Goal: Task Accomplishment & Management: Use online tool/utility

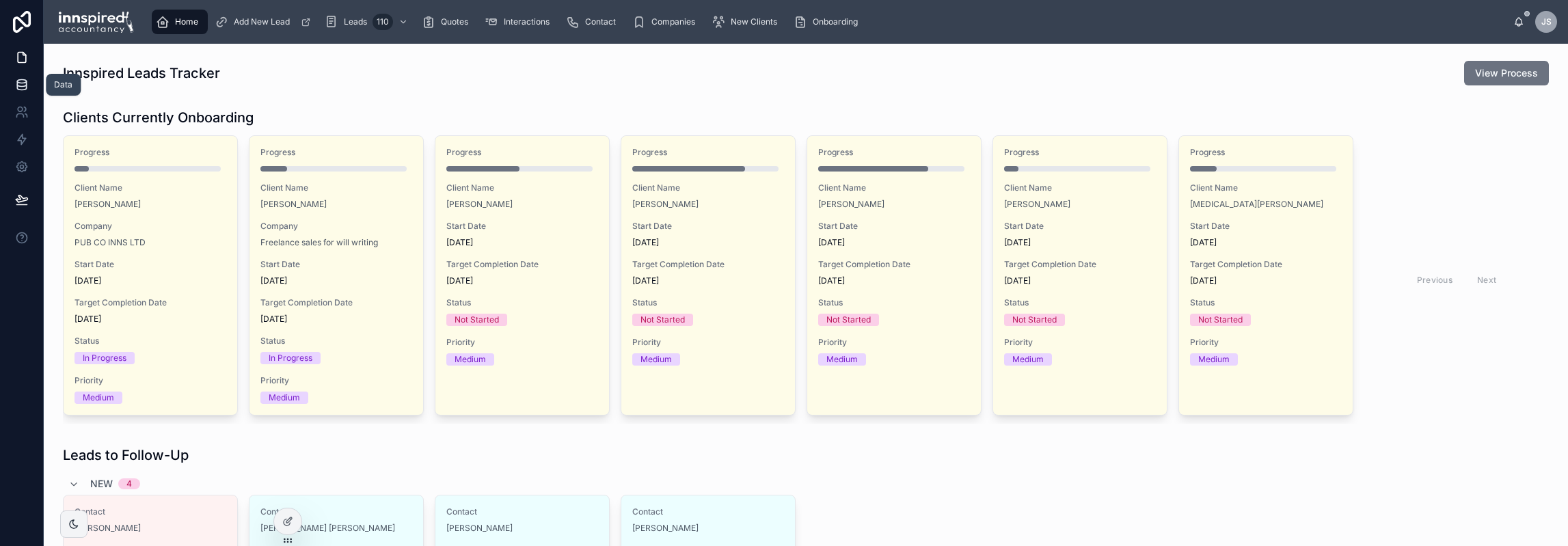
click at [26, 87] on icon at bounding box center [21, 87] width 9 height 6
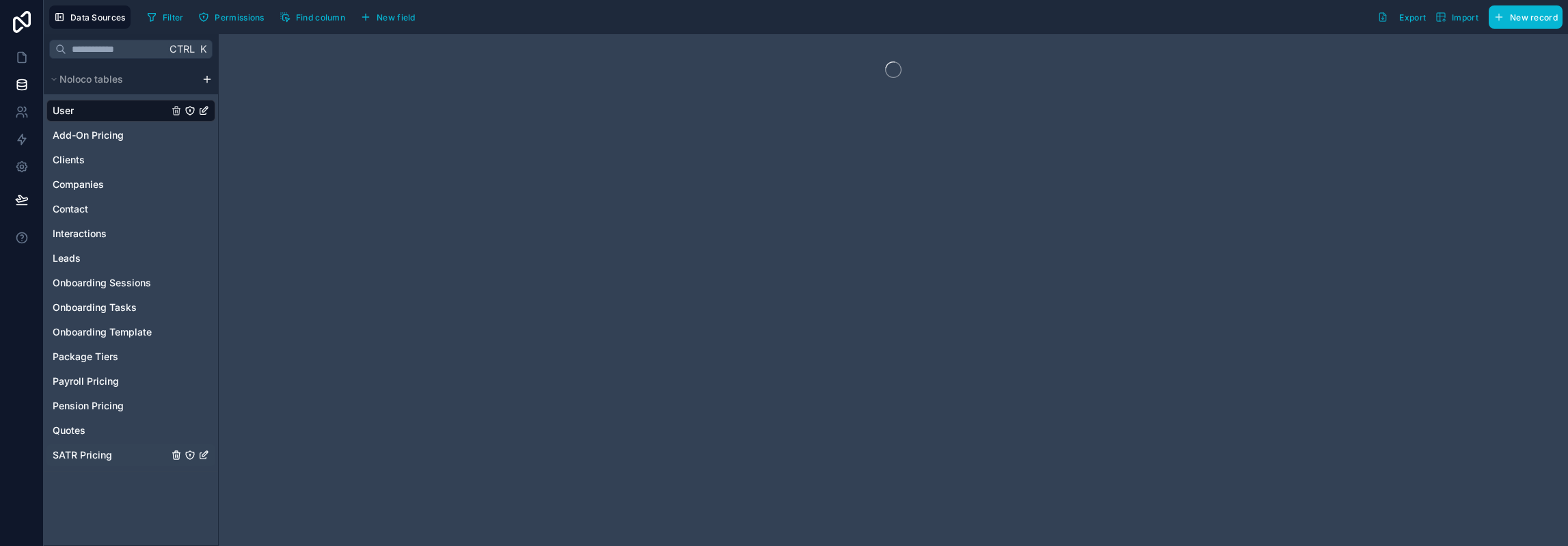
click at [100, 453] on span "SATR Pricing" at bounding box center [82, 455] width 59 height 13
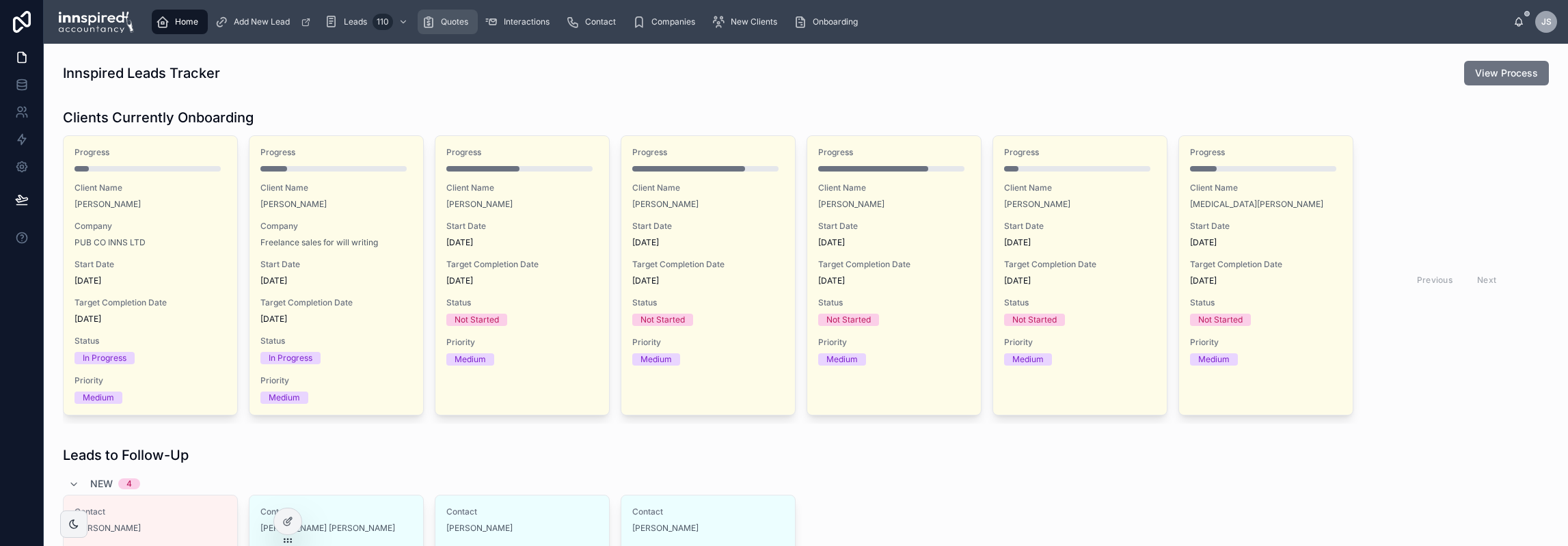
click at [451, 21] on span "Quotes" at bounding box center [454, 22] width 28 height 11
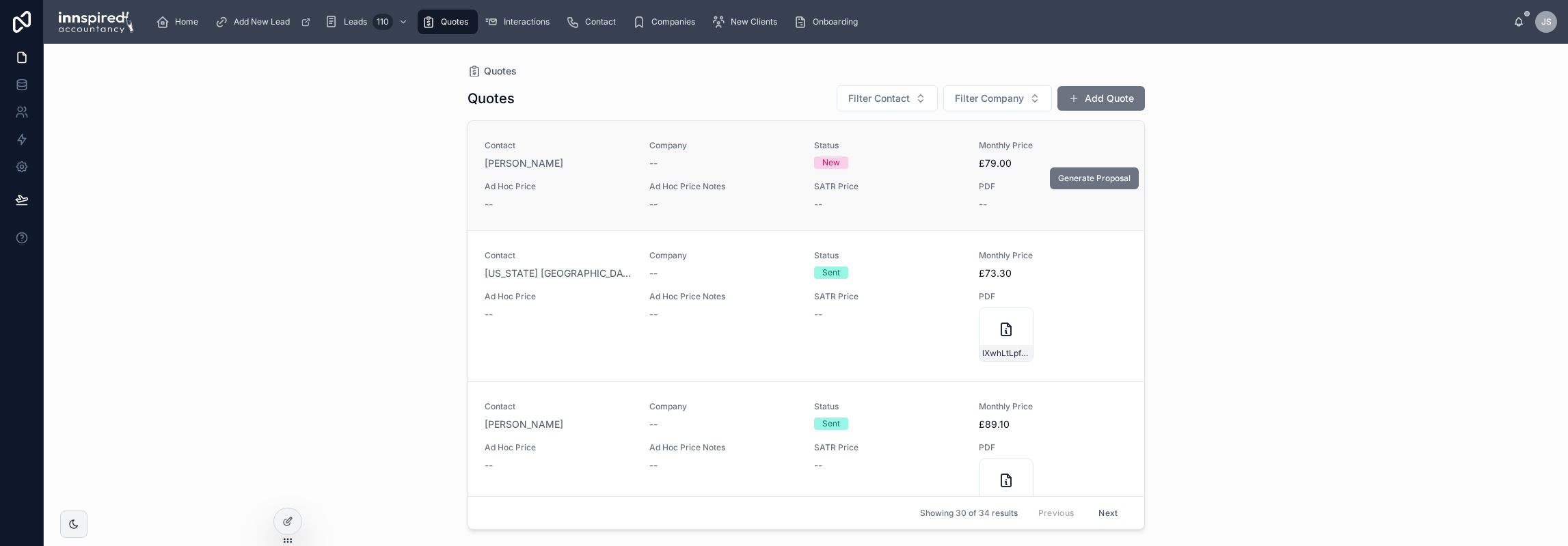
click at [590, 181] on span "Ad Hoc Price" at bounding box center [559, 187] width 148 height 11
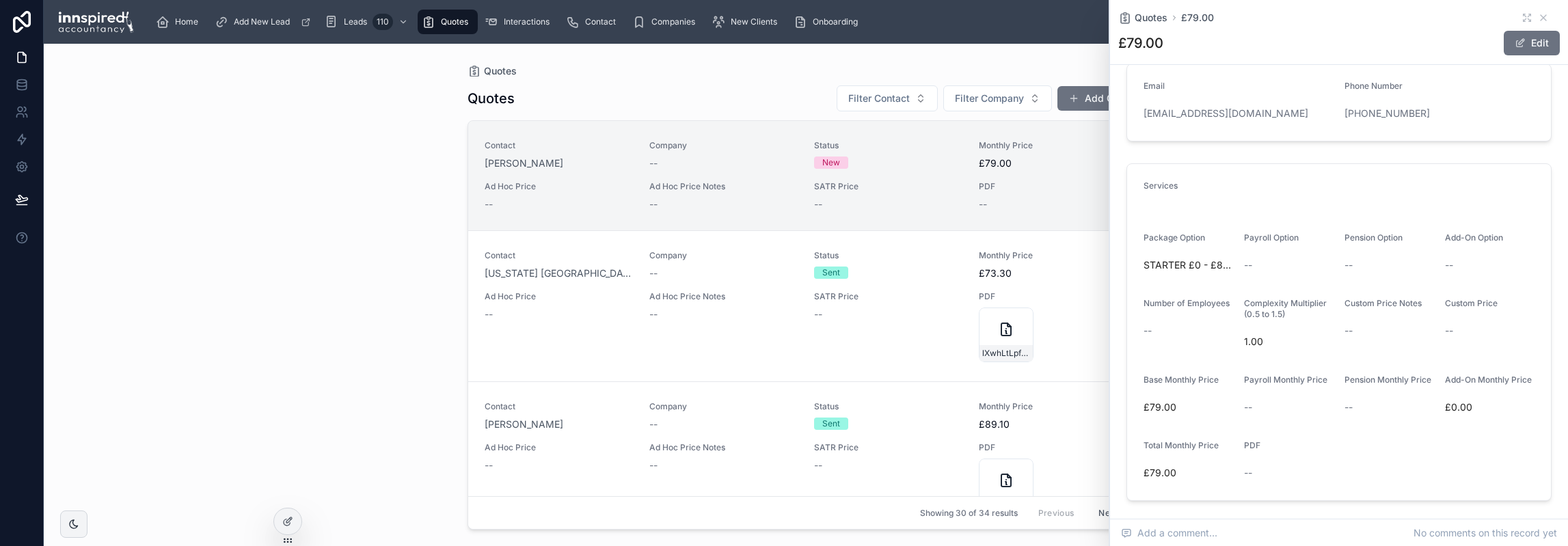
scroll to position [273, 0]
click at [1515, 44] on span at bounding box center [1521, 43] width 11 height 11
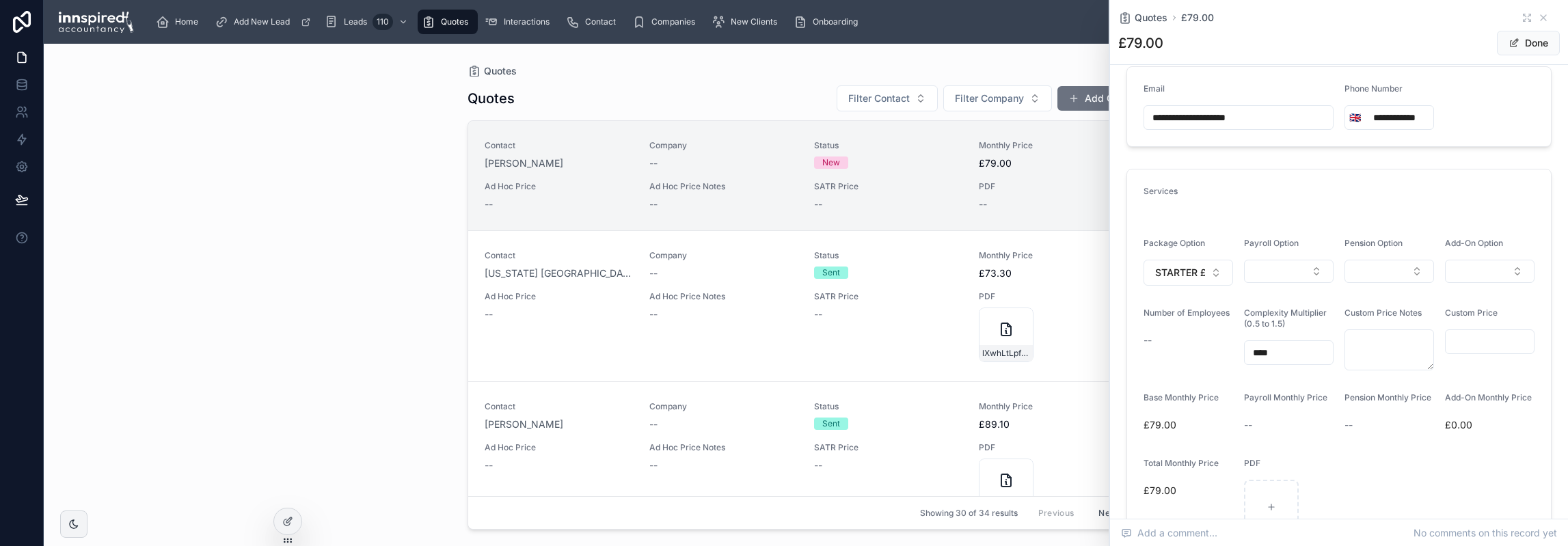
drag, startPoint x: 1283, startPoint y: 358, endPoint x: 1212, endPoint y: 360, distance: 71.0
click at [1212, 360] on form "Services Package Option STARTER £0 - £89999 Payroll Option Pension Option Add-O…" at bounding box center [1339, 360] width 424 height 381
click at [1209, 370] on div "Number of Employees --" at bounding box center [1189, 339] width 90 height 63
drag, startPoint x: 1281, startPoint y: 358, endPoint x: 1259, endPoint y: 358, distance: 22.0
click at [1259, 358] on input "****" at bounding box center [1289, 352] width 88 height 19
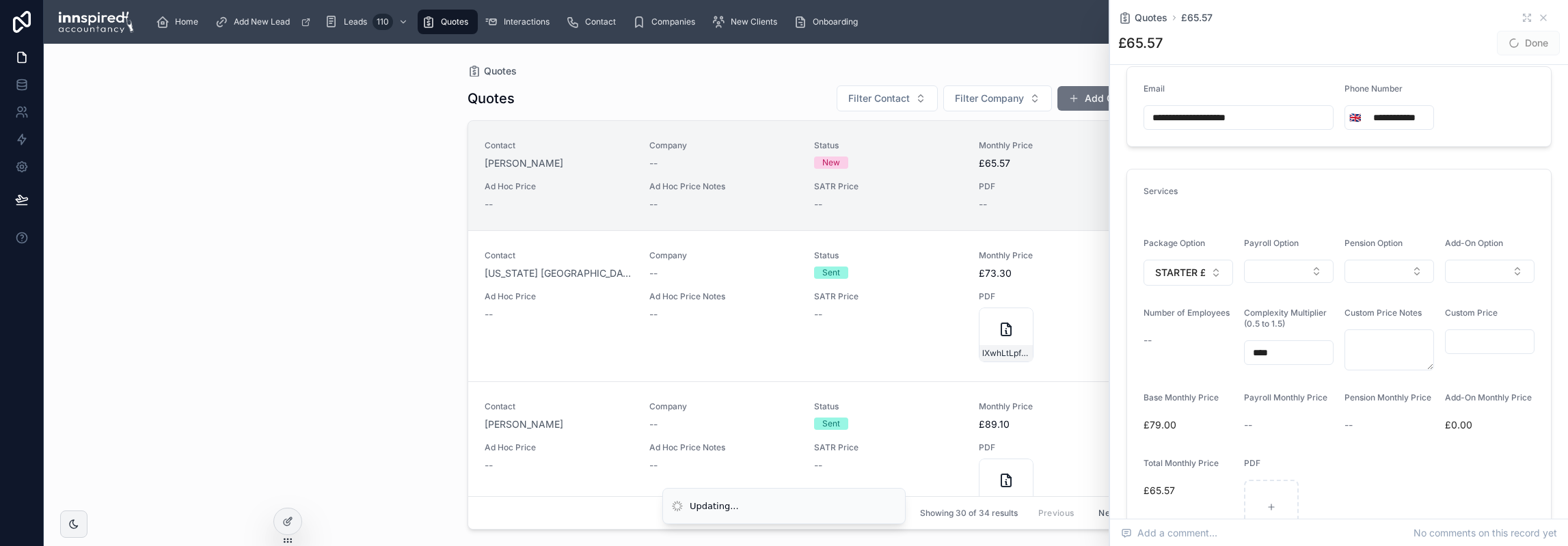
click at [1217, 381] on form "Services Package Option STARTER £0 - £89999 Payroll Option Pension Option Add-O…" at bounding box center [1339, 360] width 424 height 381
click at [1276, 361] on input "****" at bounding box center [1289, 352] width 88 height 19
type input "****"
click at [1180, 370] on div "Number of Employees --" at bounding box center [1189, 339] width 90 height 63
click at [1048, 203] on div "--" at bounding box center [1053, 204] width 148 height 13
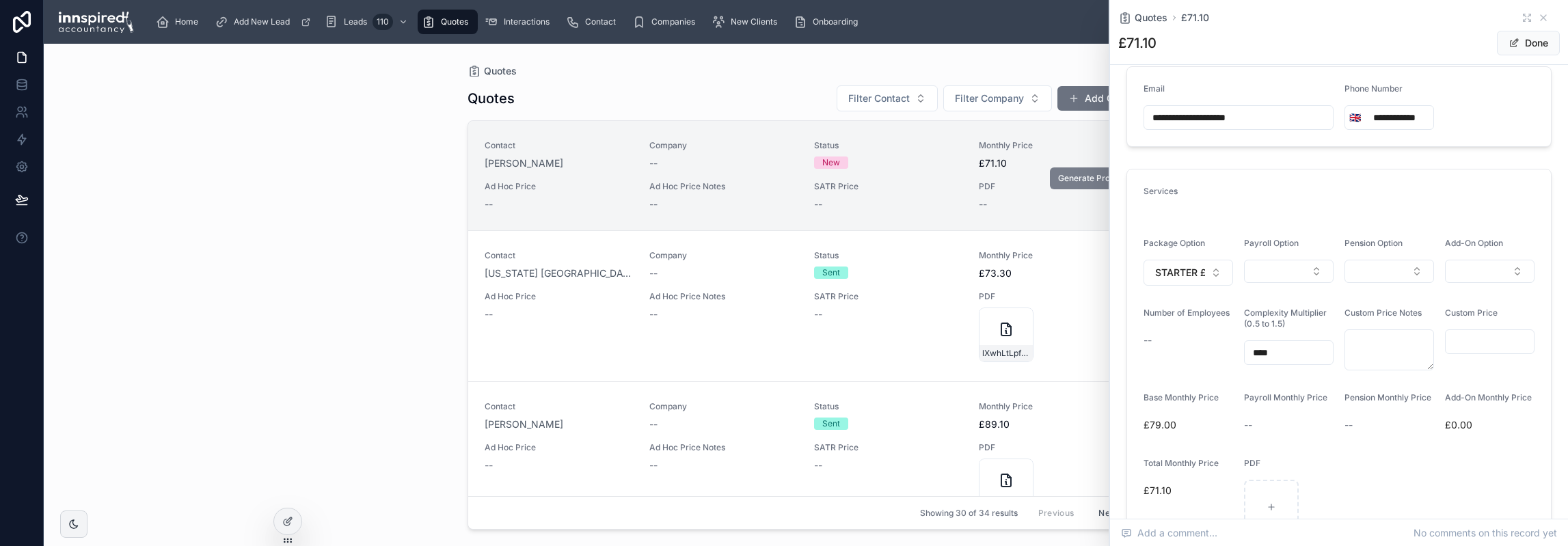
click at [1063, 177] on span "Generate Proposal" at bounding box center [1094, 178] width 73 height 11
click at [1541, 18] on icon at bounding box center [1544, 17] width 6 height 6
